Goal: Task Accomplishment & Management: Manage account settings

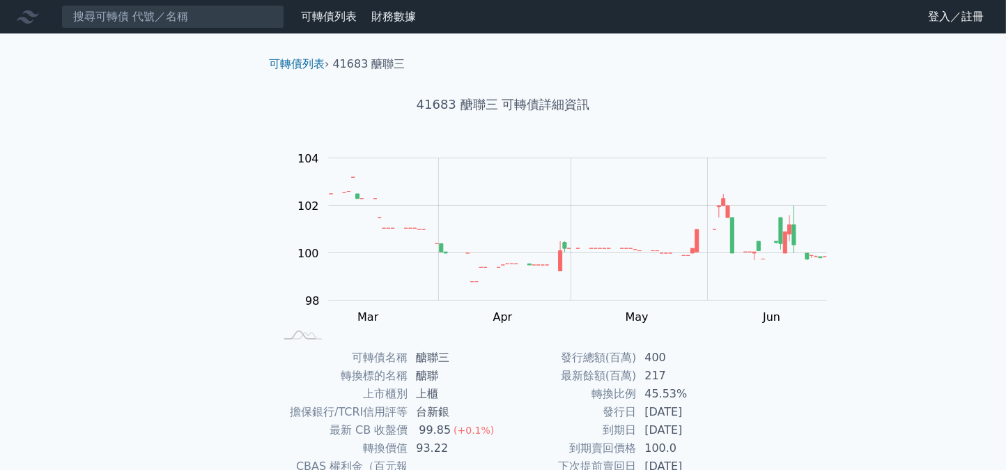
click at [918, 22] on link "登入／註冊" at bounding box center [956, 17] width 78 height 22
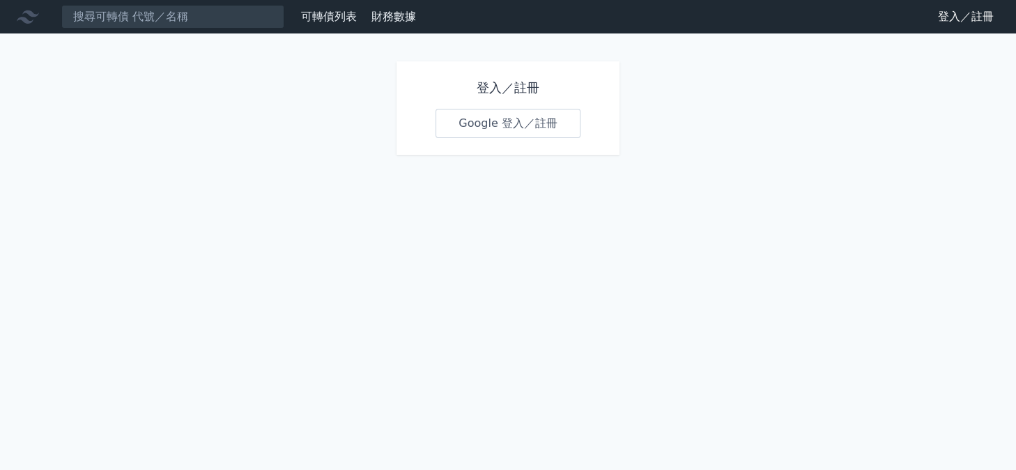
click at [507, 138] on link "Google 登入／註冊" at bounding box center [507, 123] width 145 height 29
